Goal: Check status: Check status

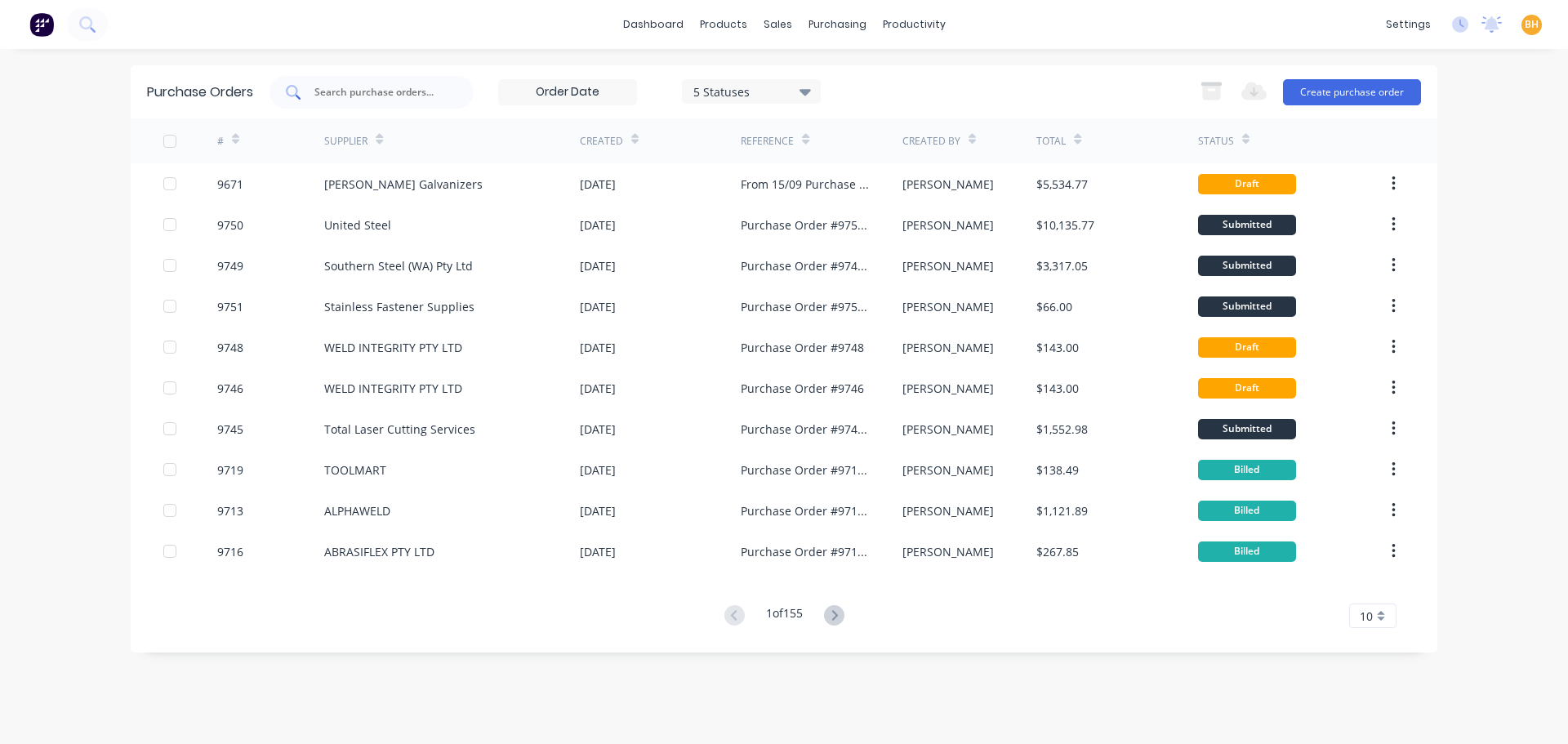
click at [347, 91] on input "text" at bounding box center [381, 92] width 136 height 17
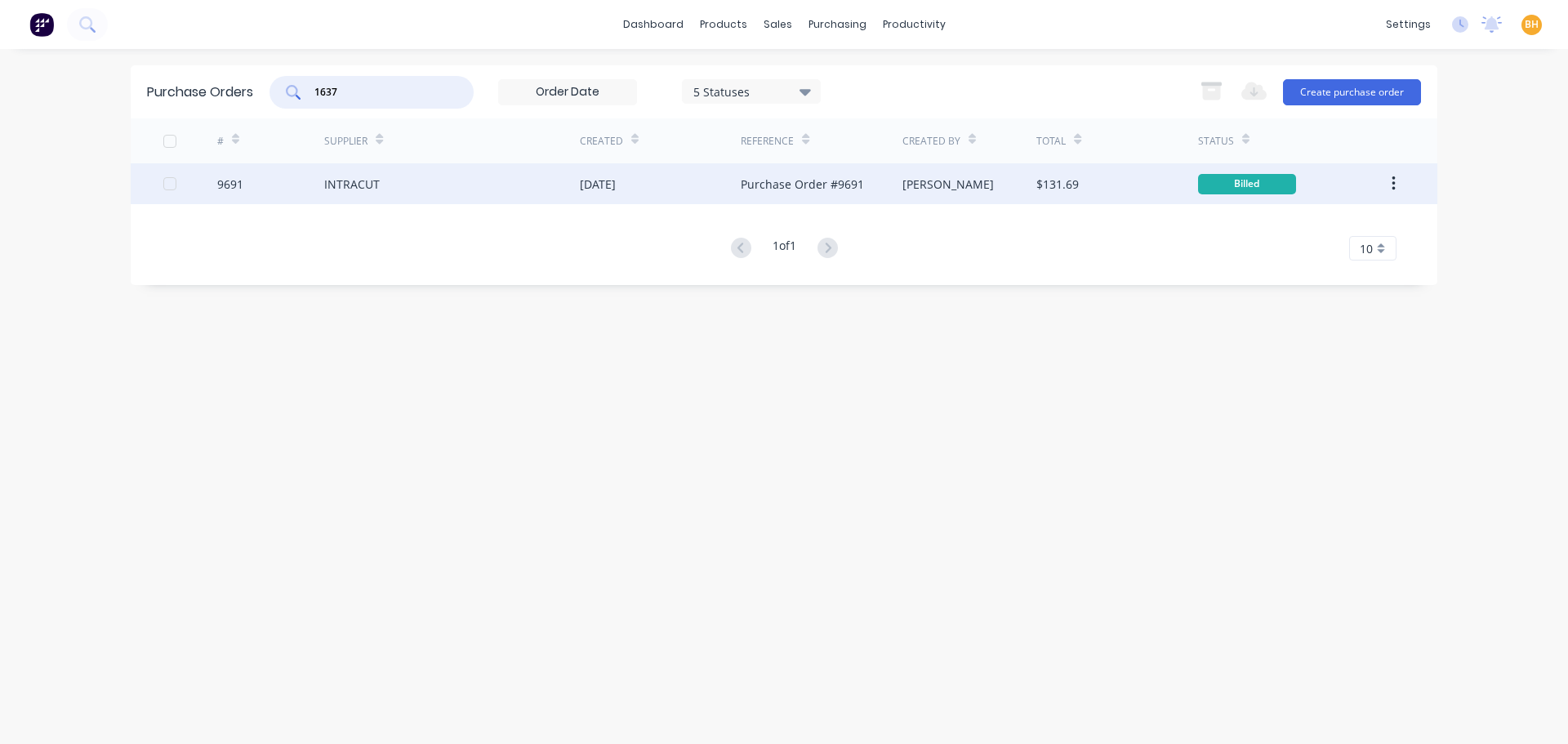
type input "1637"
click at [335, 194] on div "INTRACUT" at bounding box center [451, 183] width 255 height 41
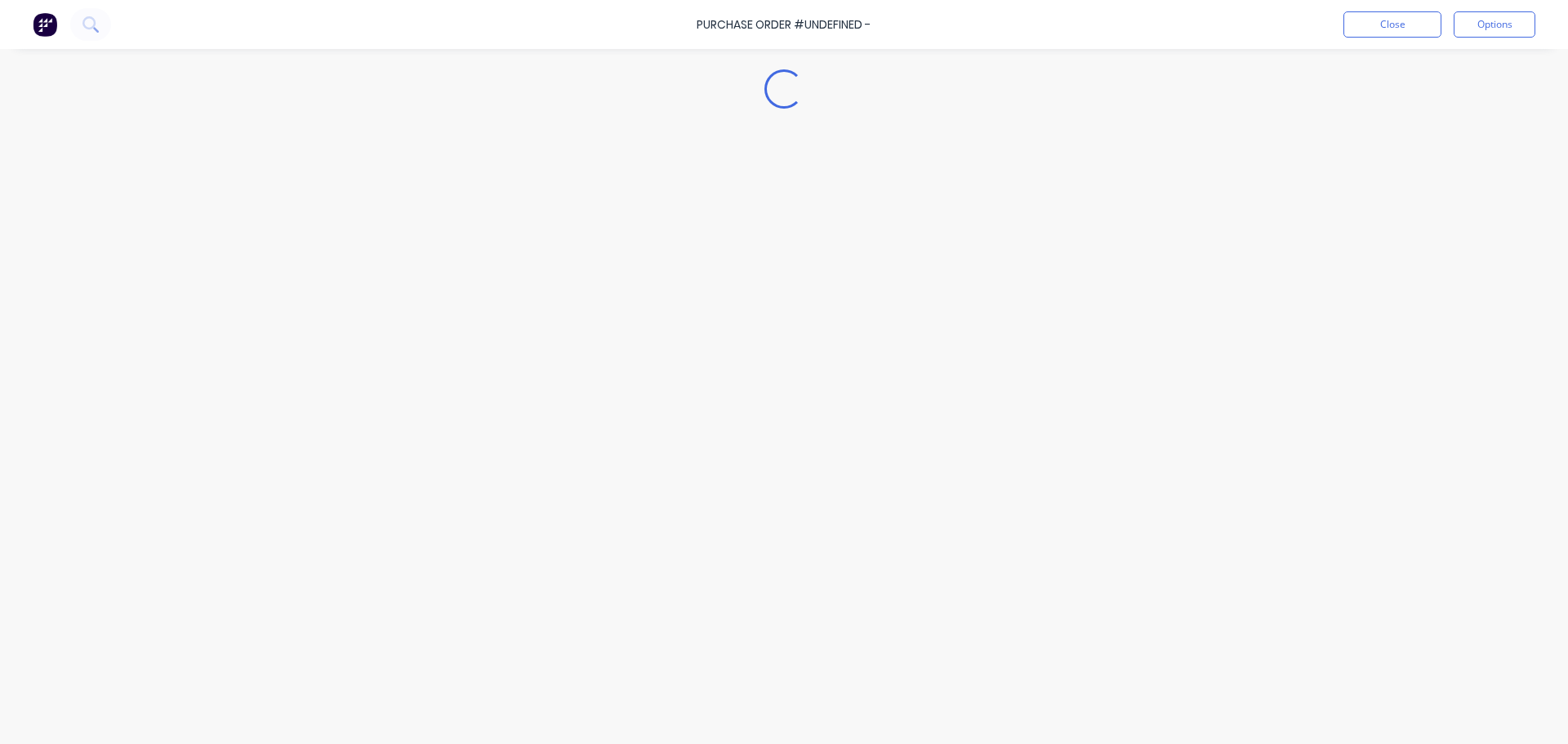
type textarea "x"
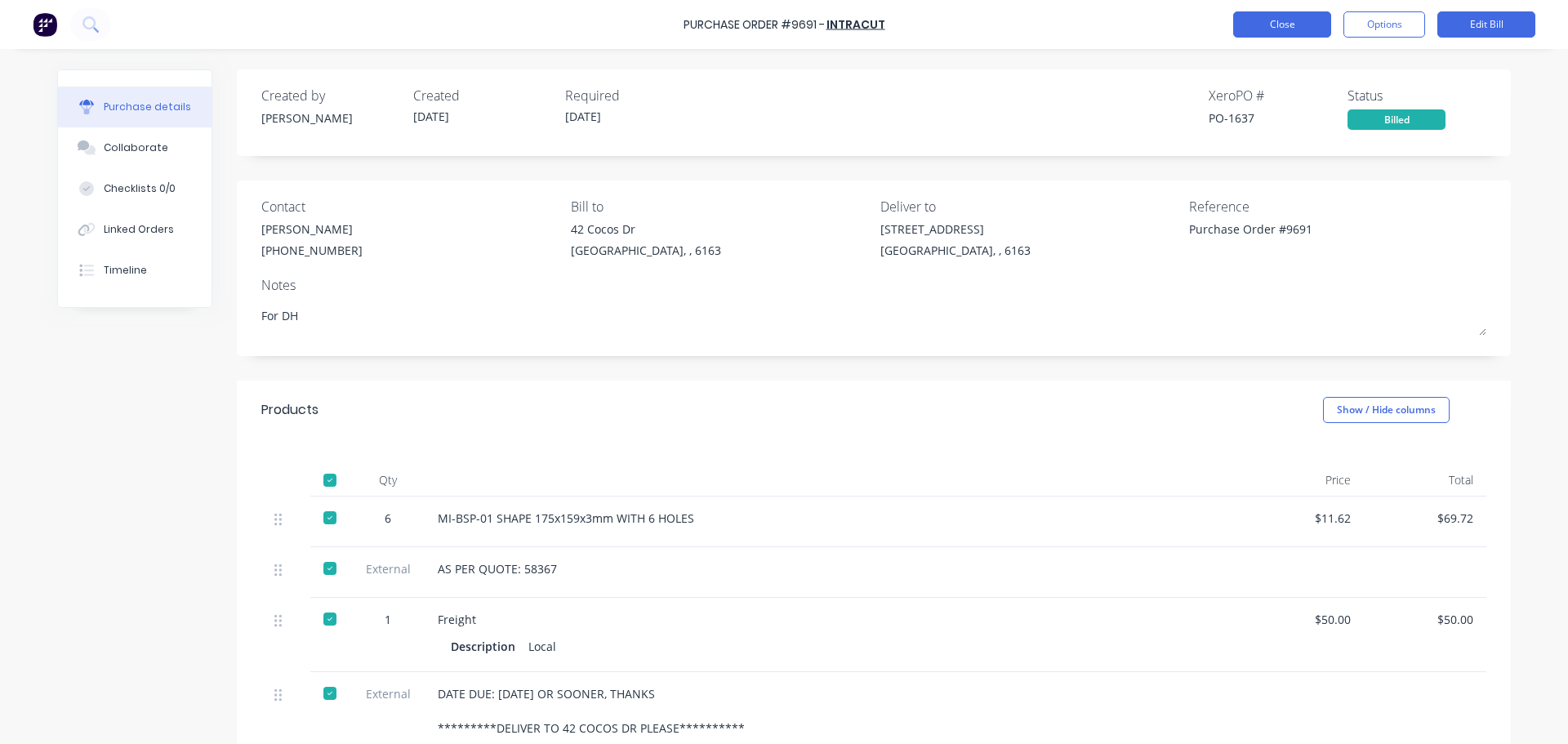
click at [1262, 24] on button "Close" at bounding box center [1282, 24] width 98 height 26
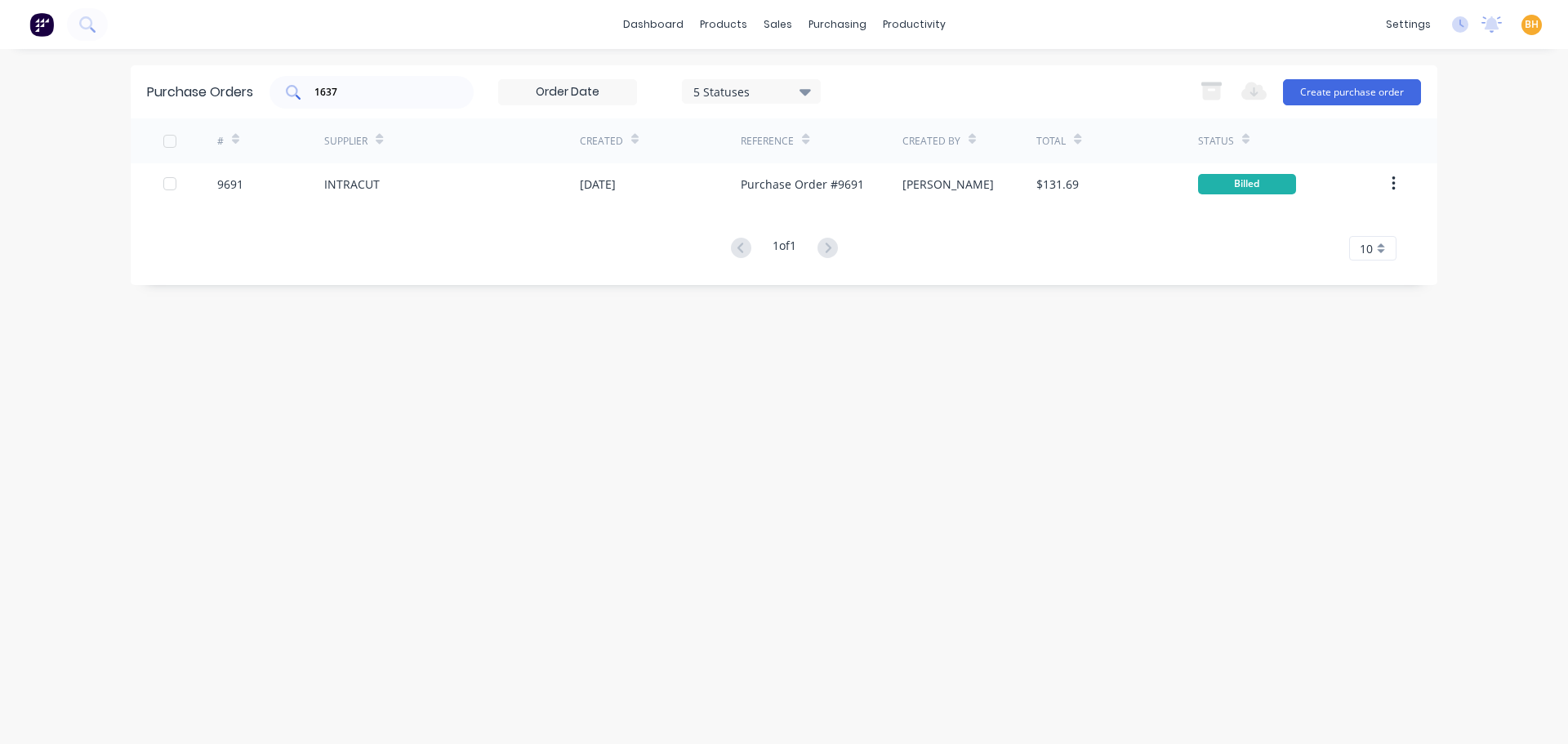
click at [352, 88] on input "1637" at bounding box center [381, 92] width 136 height 17
type input "1"
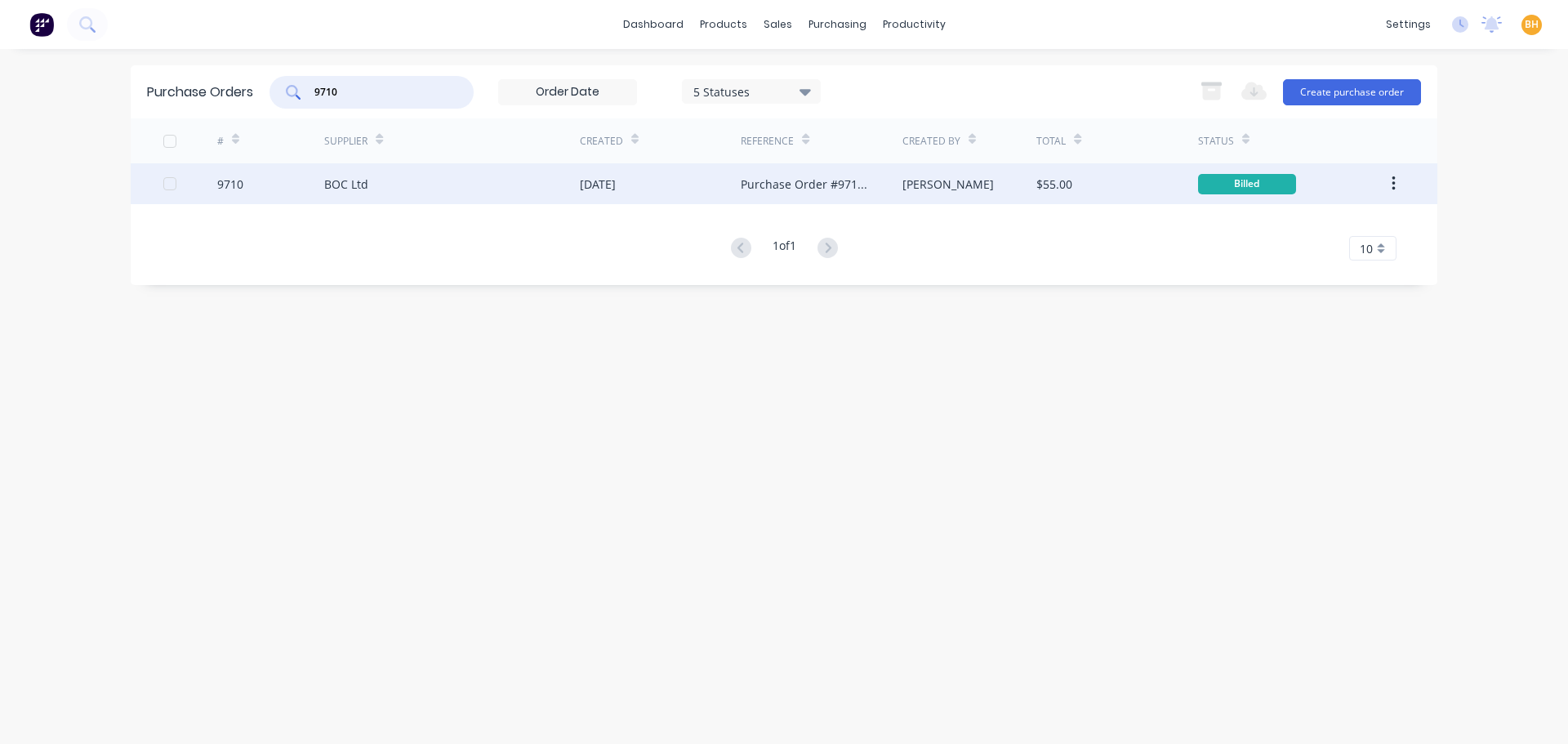
type input "9710"
click at [366, 186] on div "BOC Ltd" at bounding box center [346, 184] width 44 height 17
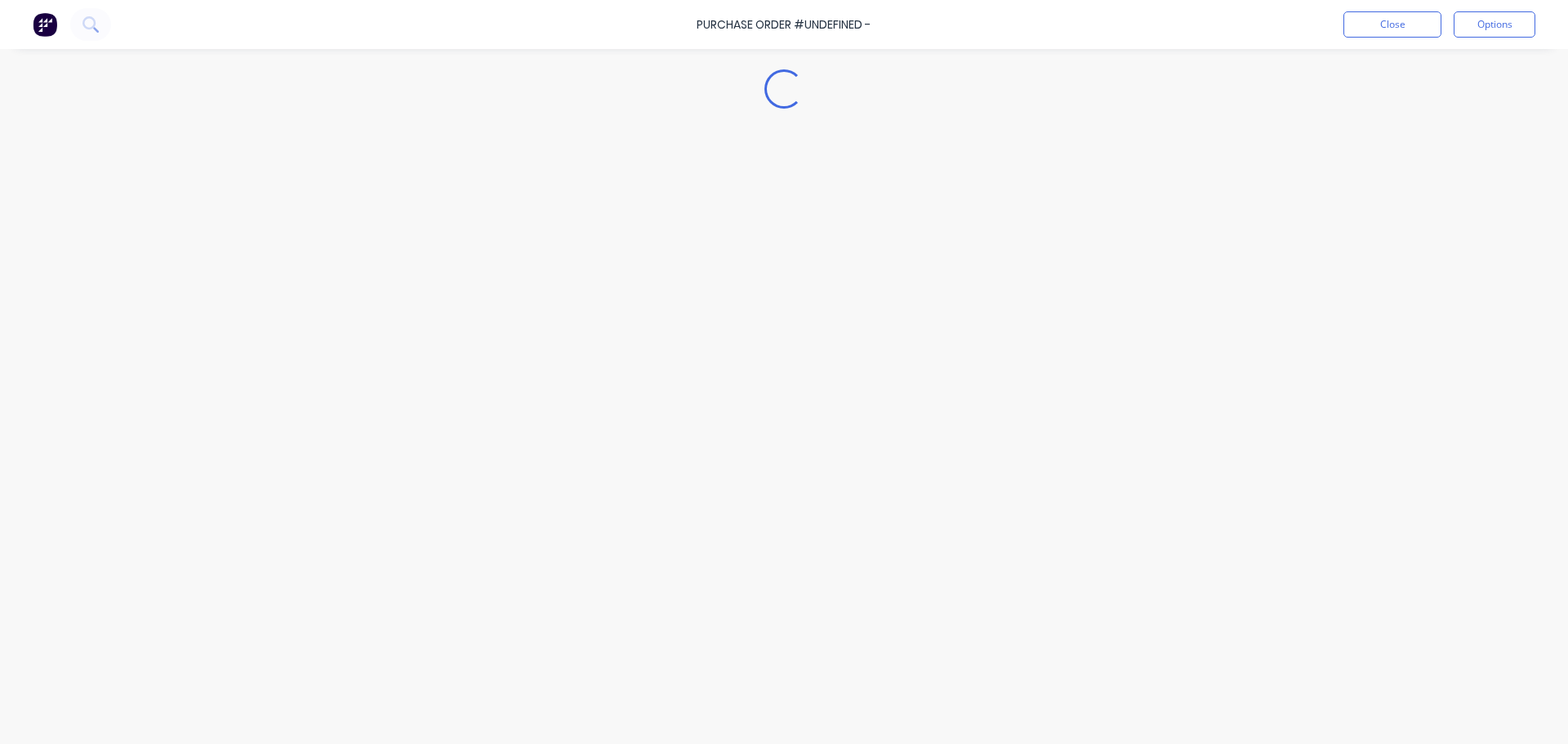
type textarea "x"
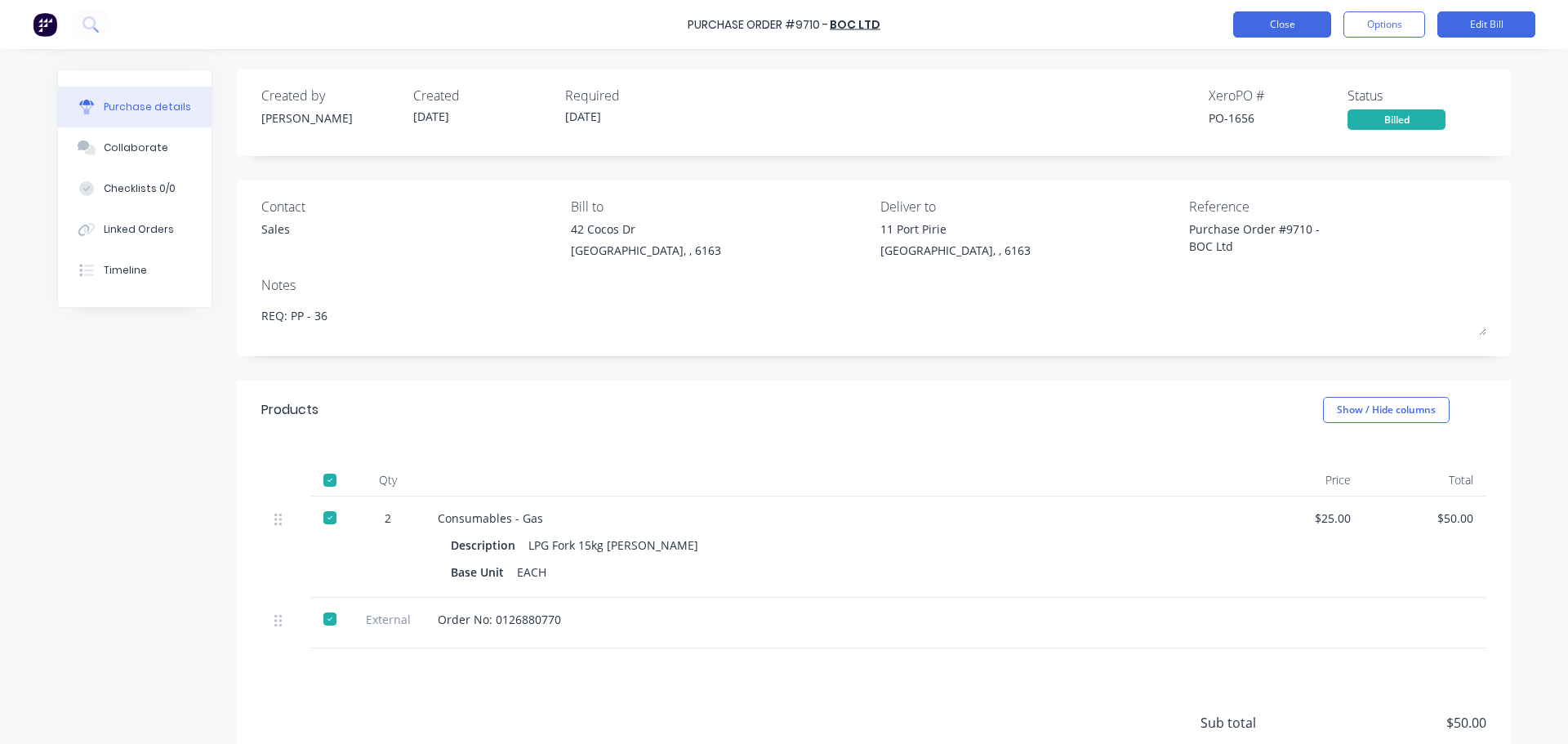
click at [1275, 29] on button "Close" at bounding box center [1282, 24] width 98 height 26
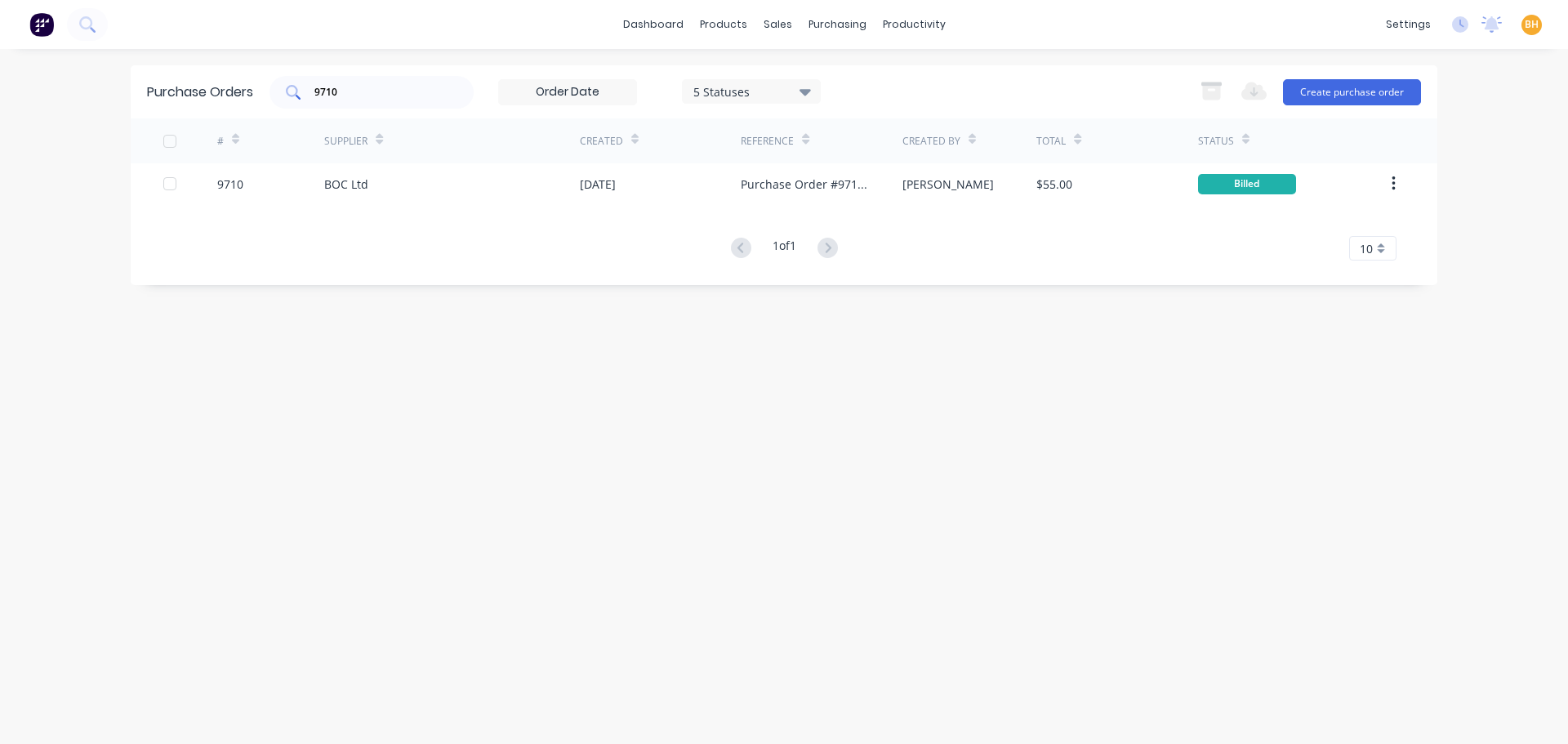
click at [355, 94] on input "9710" at bounding box center [381, 92] width 136 height 17
type input "9"
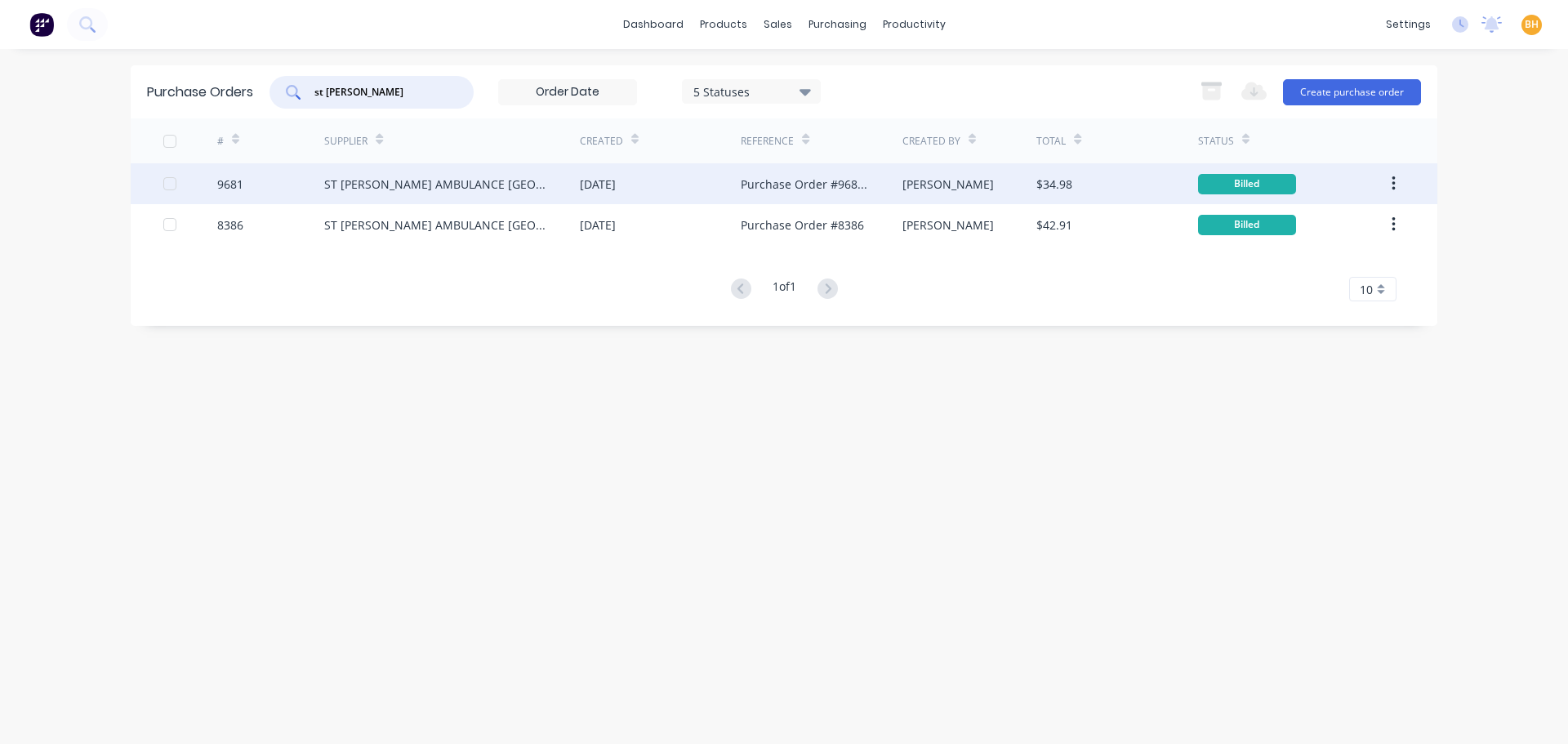
type input "st [PERSON_NAME]"
click at [374, 180] on div "ST [PERSON_NAME] AMBULANCE [GEOGRAPHIC_DATA]" at bounding box center [435, 184] width 223 height 17
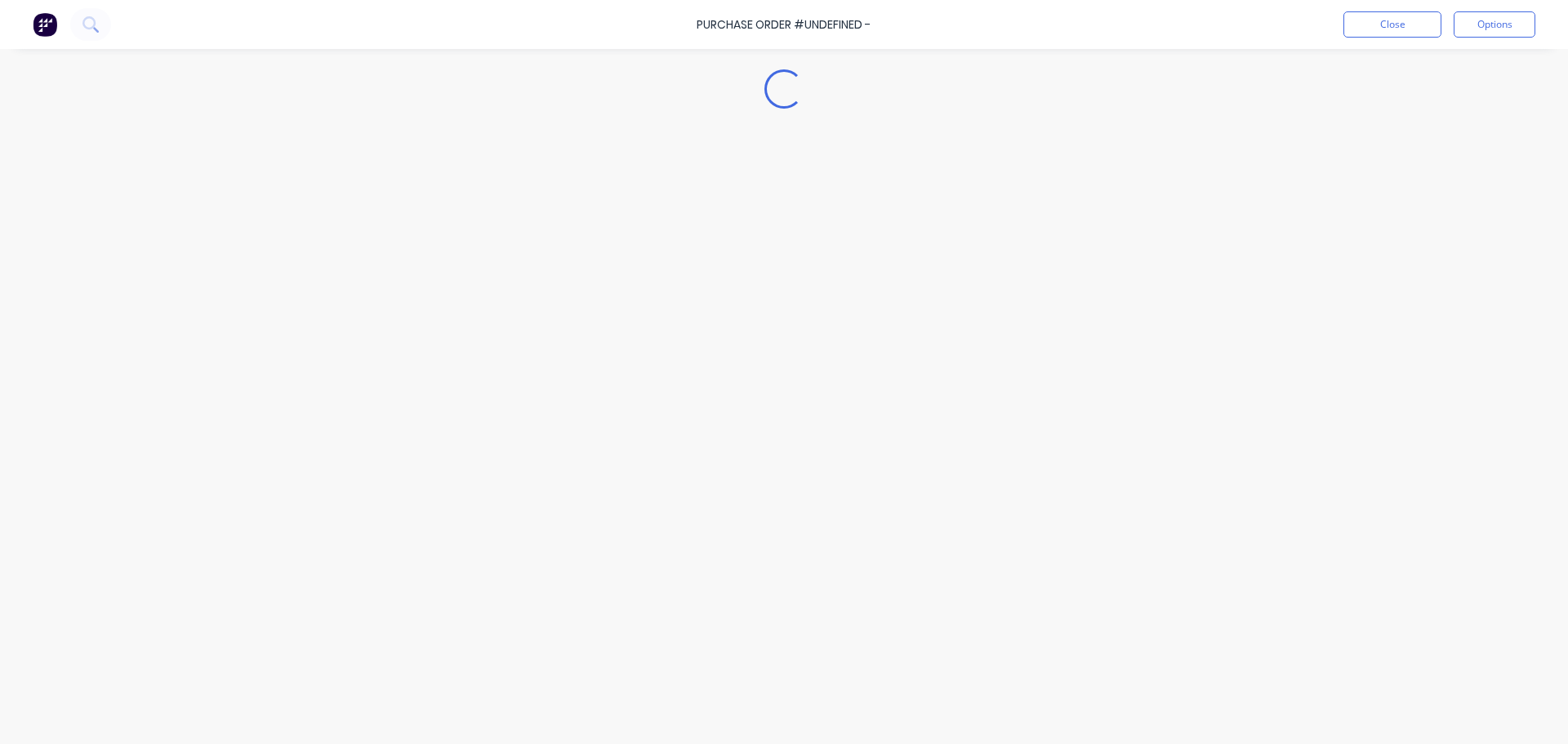
type textarea "x"
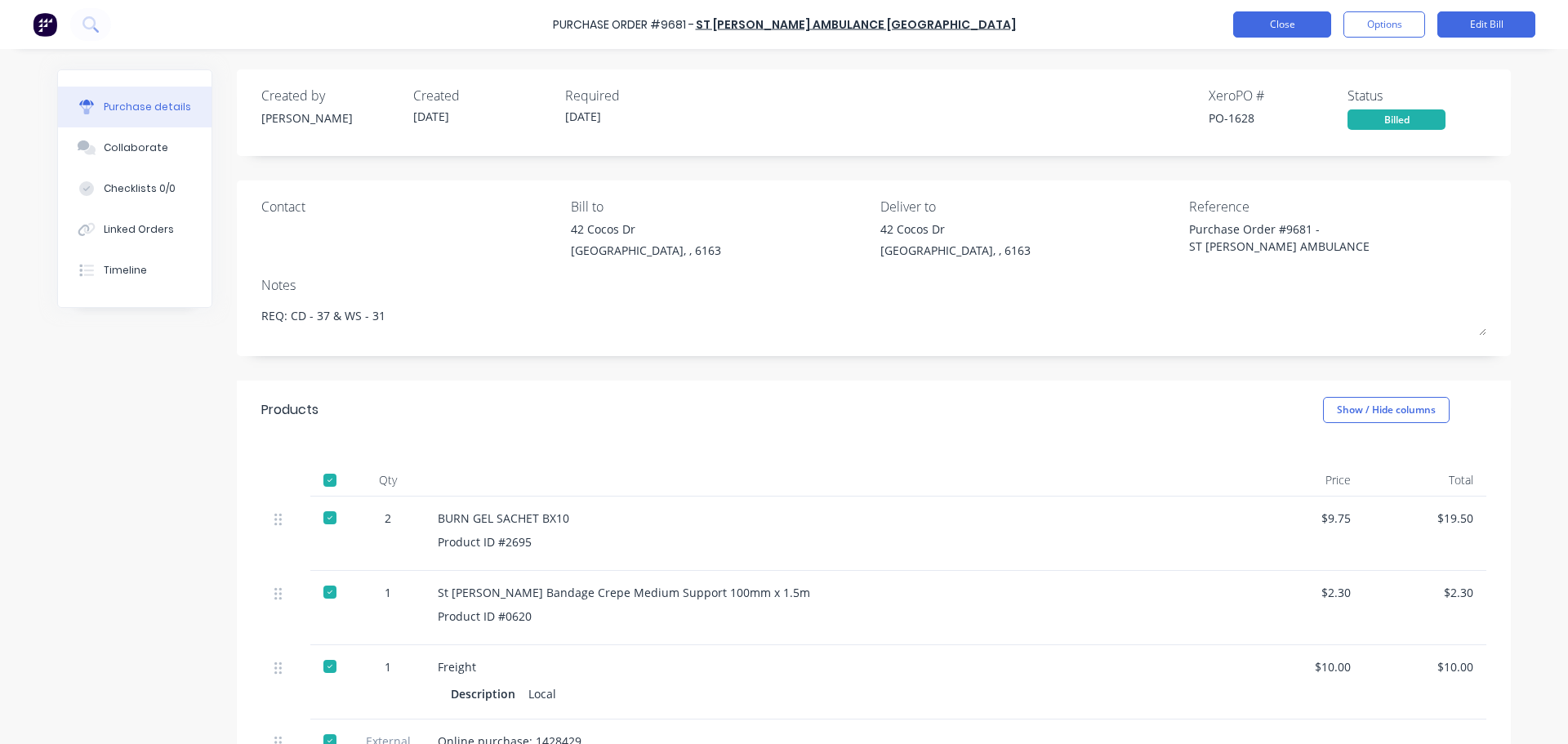
click at [1267, 27] on button "Close" at bounding box center [1282, 24] width 98 height 26
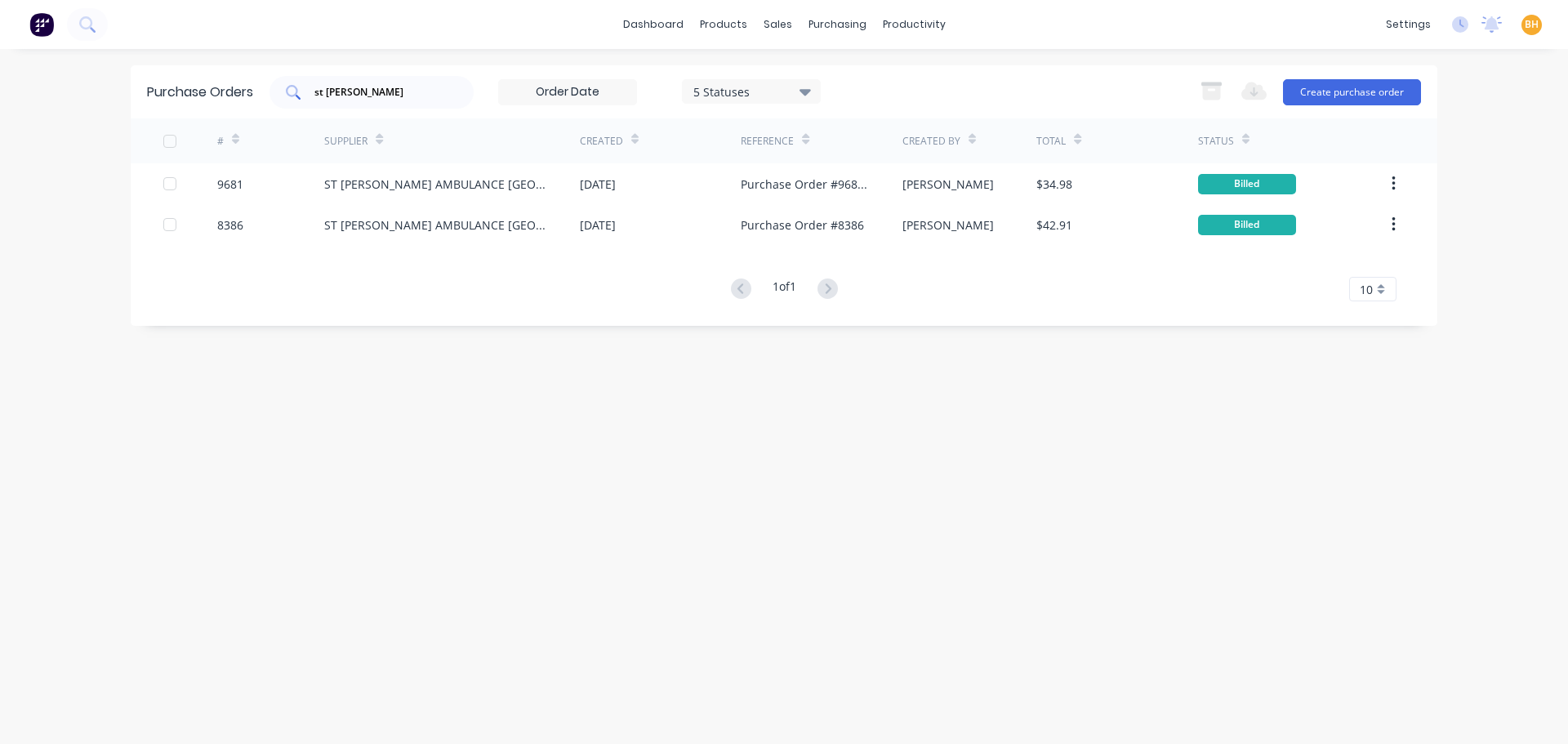
click at [408, 98] on input "st [PERSON_NAME]" at bounding box center [381, 92] width 136 height 17
type input "s"
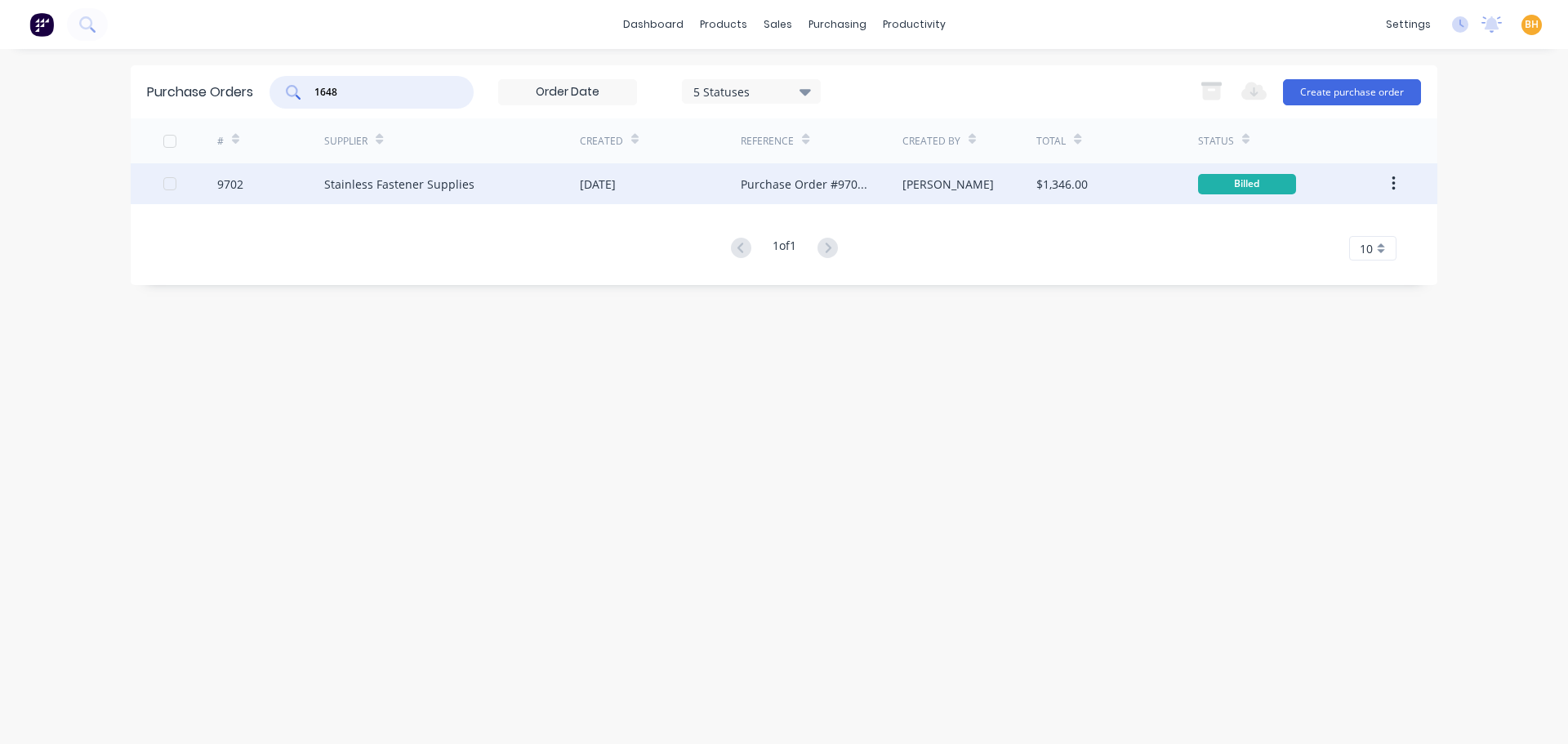
type input "1648"
click at [404, 172] on div "Stainless Fastener Supplies" at bounding box center [451, 183] width 255 height 41
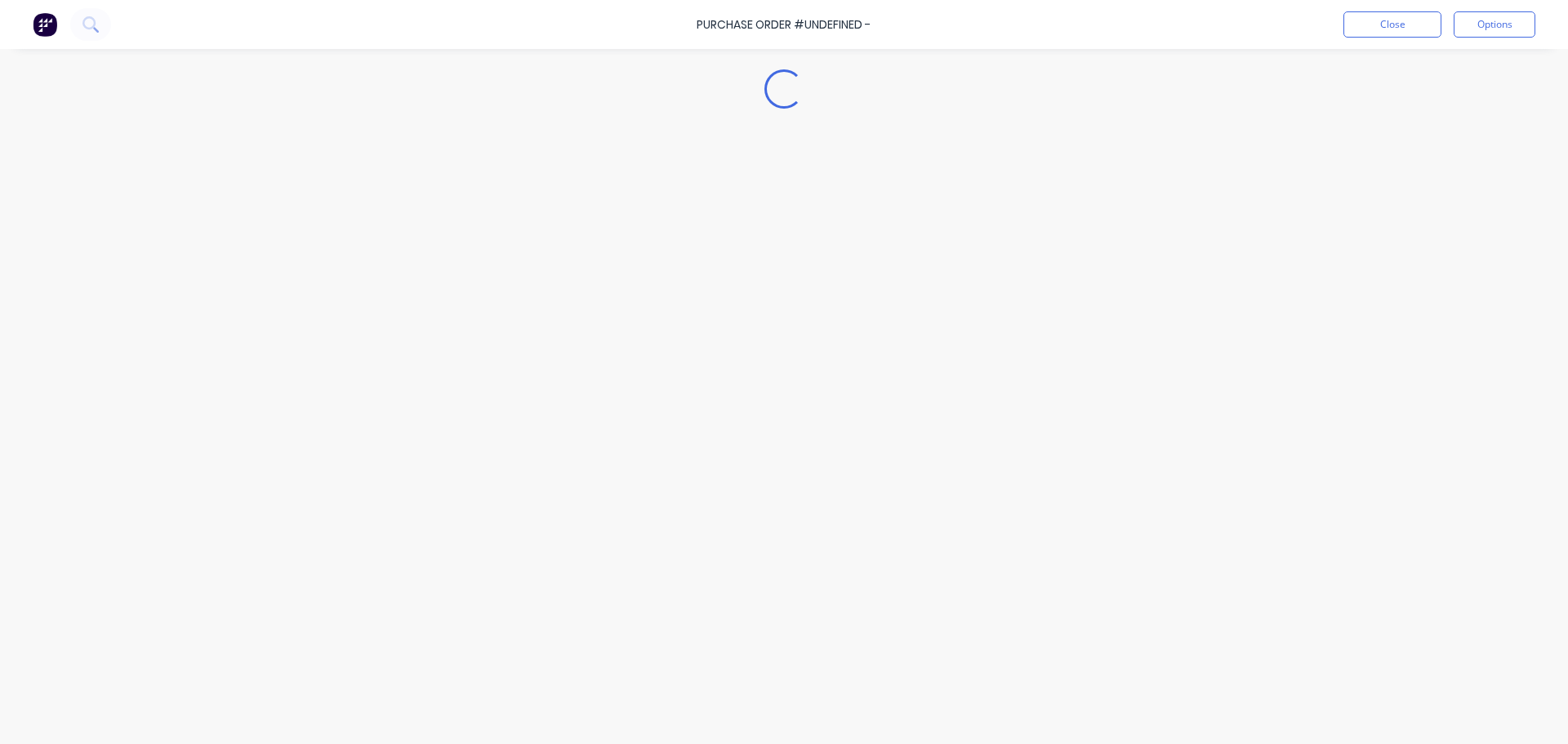
type textarea "x"
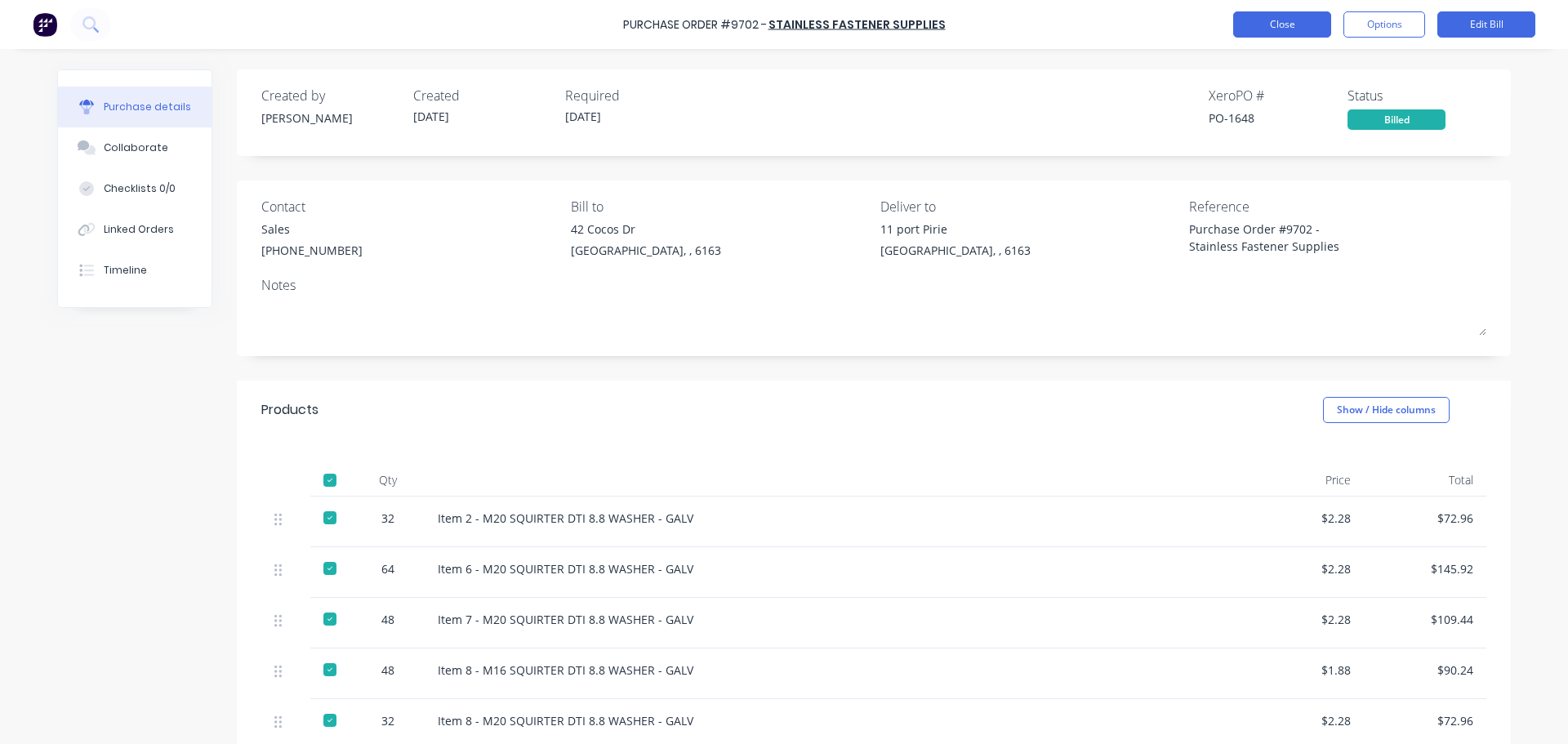
click at [1283, 18] on button "Close" at bounding box center [1282, 24] width 98 height 26
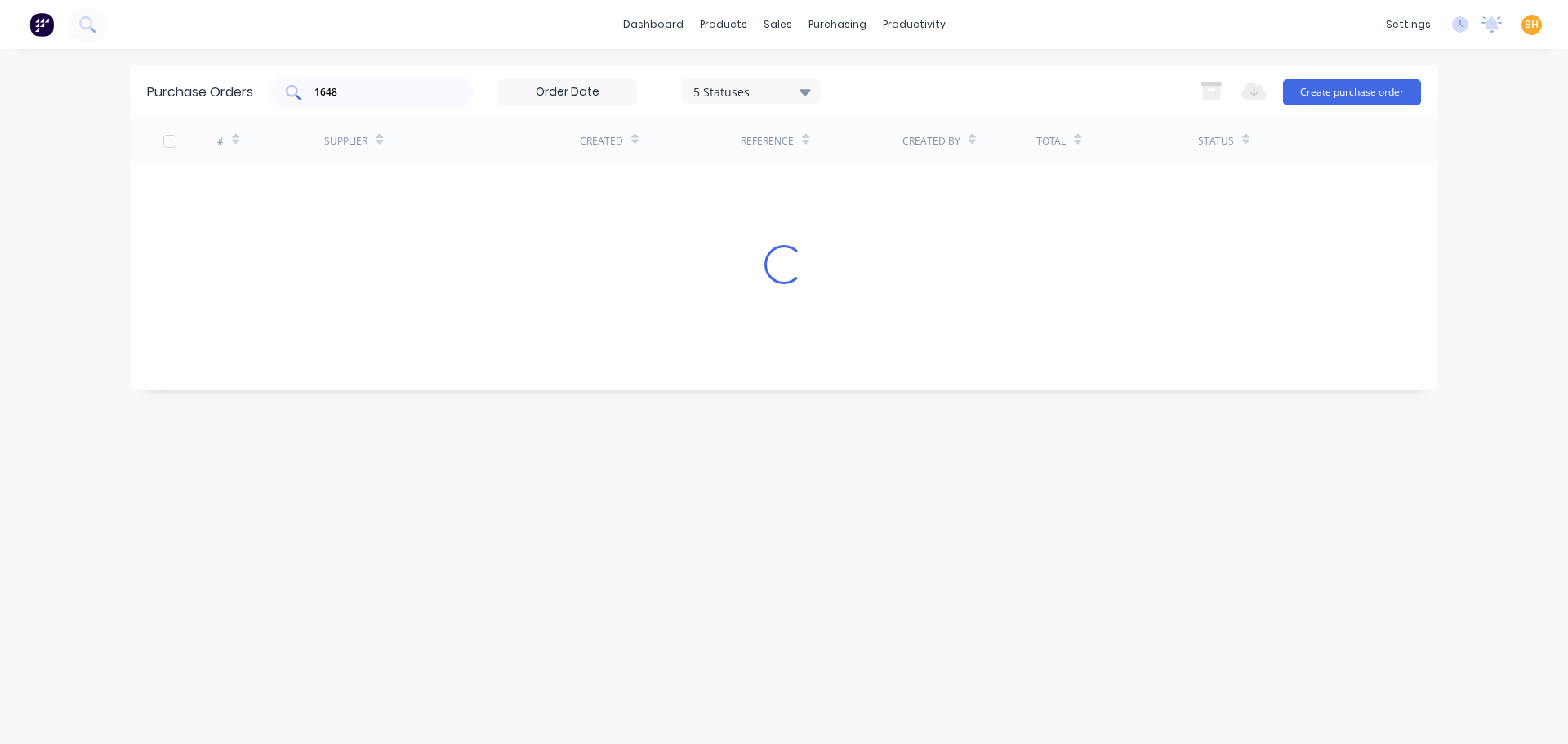
click at [371, 84] on input "1648" at bounding box center [381, 92] width 136 height 17
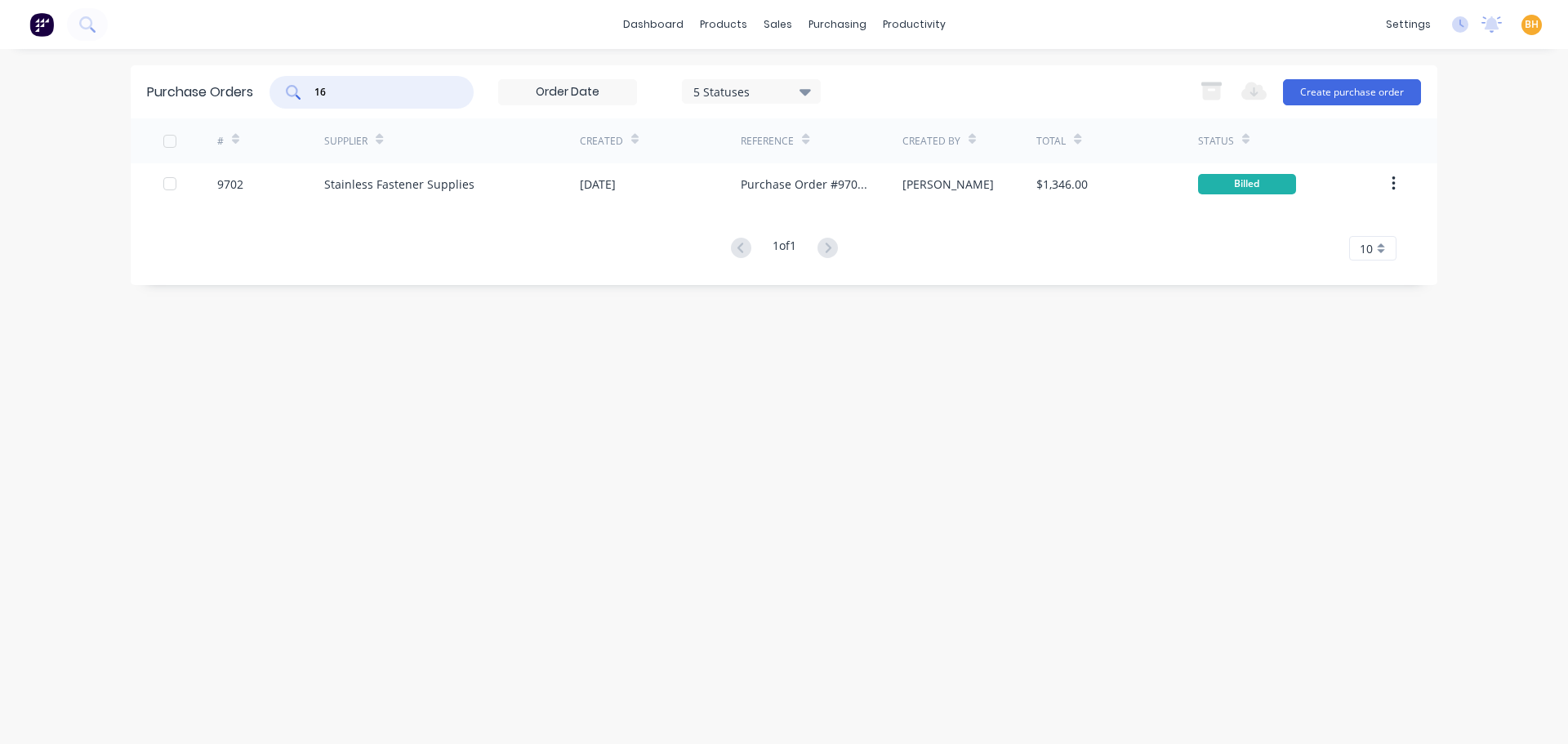
type input "1"
click at [343, 234] on div "Purchase Orders western welding 5 Statuses 5 Statuses Export to Excel (XLSX) Cr…" at bounding box center [784, 396] width 1307 height 662
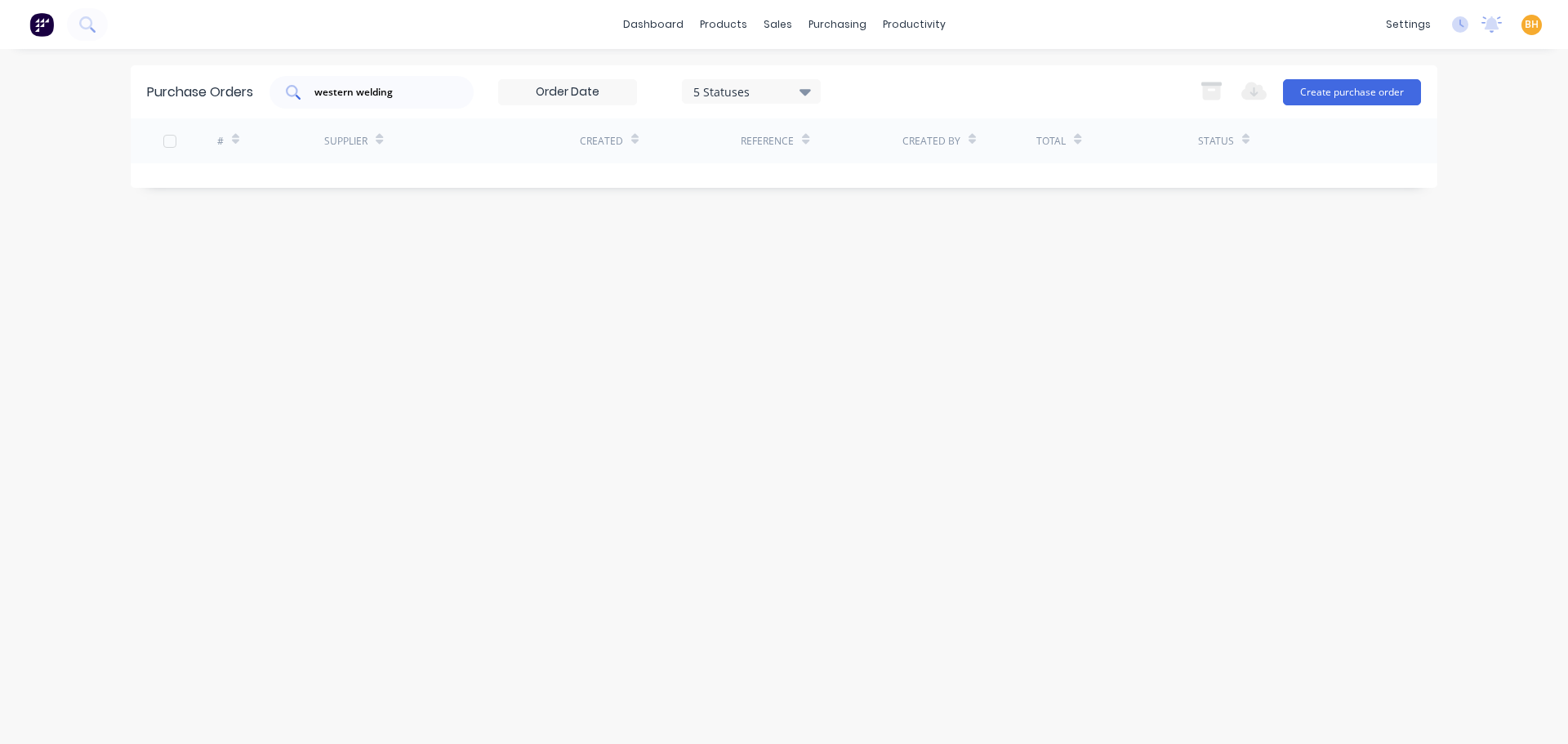
click at [424, 95] on input "western welding" at bounding box center [381, 92] width 136 height 17
type input "w"
